Goal: Task Accomplishment & Management: Manage account settings

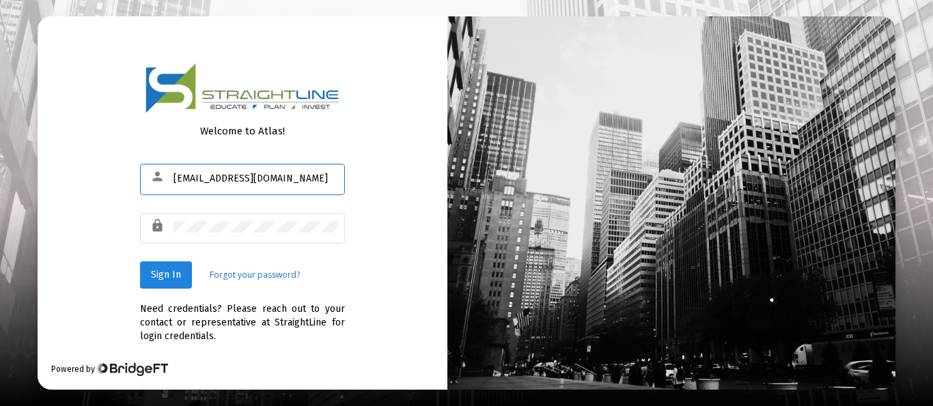
type input "[EMAIL_ADDRESS][DOMAIN_NAME]"
click at [169, 275] on span "Sign In" at bounding box center [166, 275] width 30 height 12
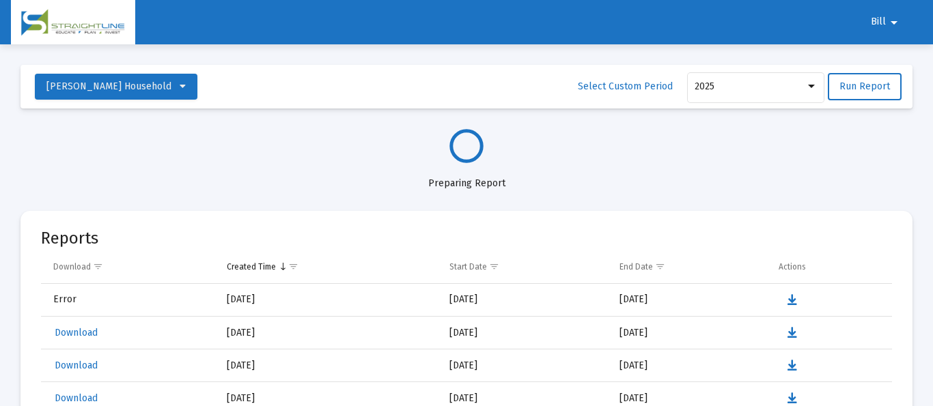
select select "View all"
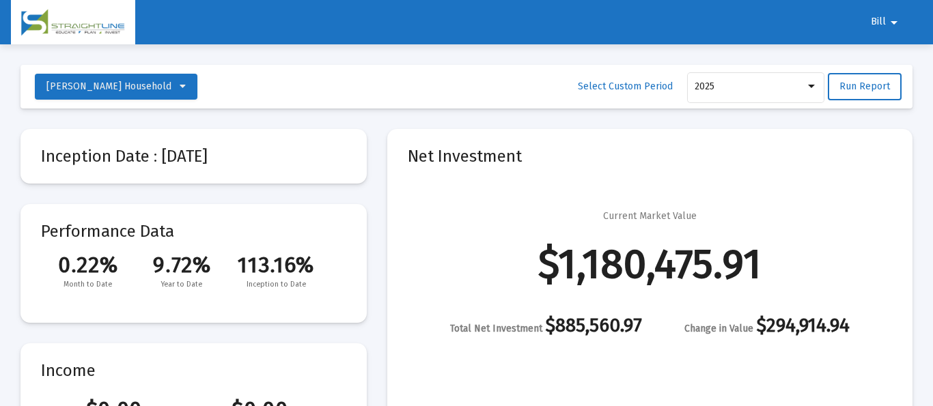
scroll to position [656, 0]
click at [890, 20] on mat-icon "arrow_drop_down" at bounding box center [894, 22] width 16 height 27
click at [891, 57] on button "Logout" at bounding box center [893, 58] width 76 height 33
